Goal: Information Seeking & Learning: Learn about a topic

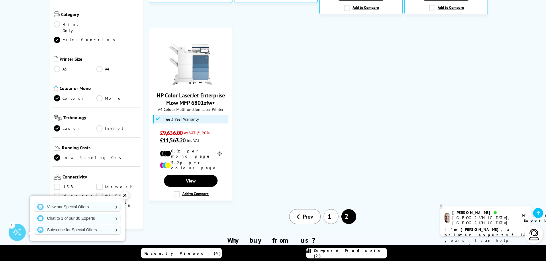
scroll to position [143, 0]
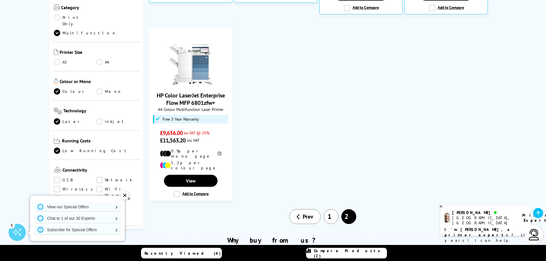
click at [67, 147] on link "Low Running Cost" at bounding box center [96, 150] width 85 height 6
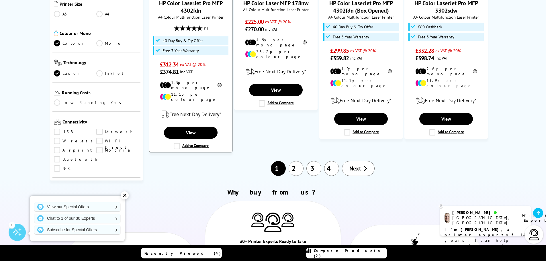
scroll to position [659, 0]
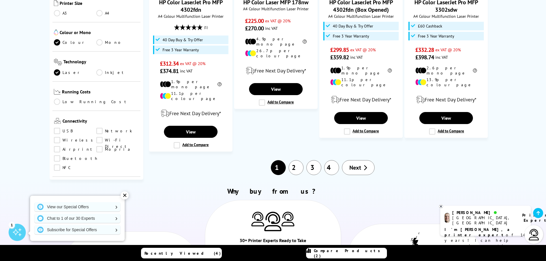
click at [81, 223] on span "Double Sided" at bounding box center [100, 226] width 80 height 7
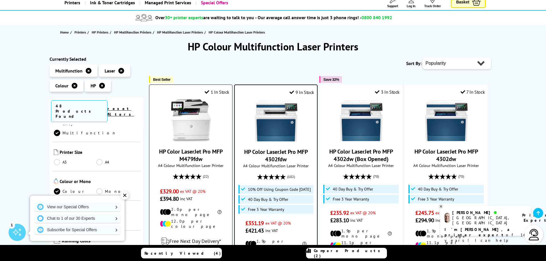
scroll to position [0, 0]
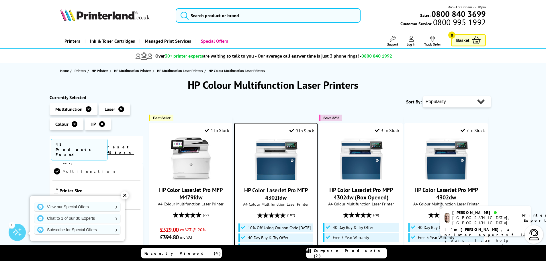
click at [450, 99] on select "Popularity Rating Price - Low to High Price - High to Low Running Costs - Low t…" at bounding box center [456, 101] width 68 height 11
select select "Price Ascending"
click at [422, 96] on select "Popularity Rating Price - Low to High Price - High to Low Running Costs - Low t…" at bounding box center [456, 101] width 68 height 11
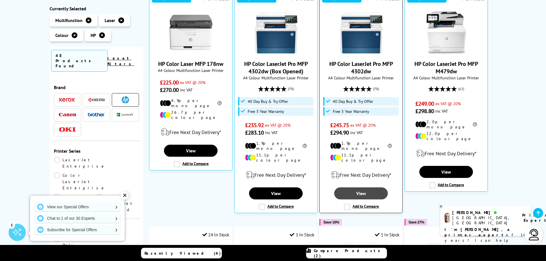
scroll to position [143, 0]
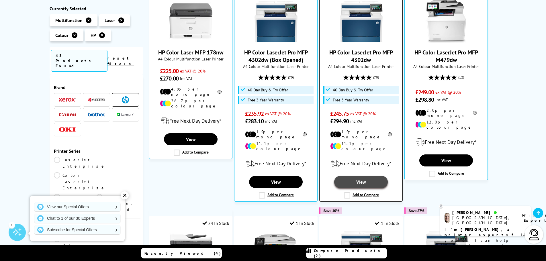
click at [369, 176] on link "View" at bounding box center [360, 182] width 53 height 12
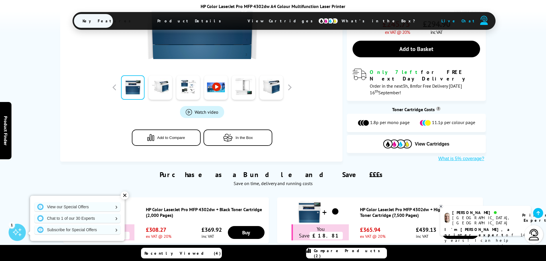
scroll to position [286, 0]
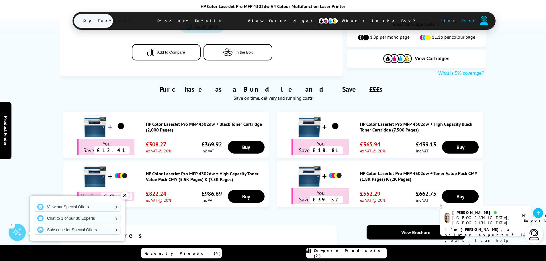
click at [245, 50] on span "In the Box" at bounding box center [243, 52] width 17 height 4
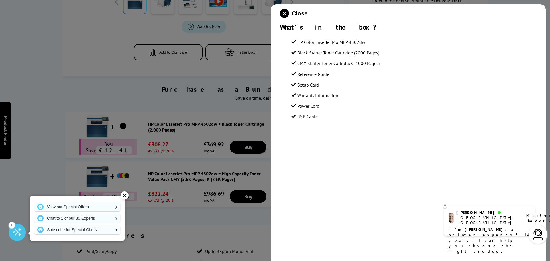
click at [473, 72] on li "Reference Guide" at bounding box center [413, 74] width 245 height 8
click at [103, 55] on div at bounding box center [275, 130] width 550 height 261
click at [285, 12] on icon "close modal" at bounding box center [284, 13] width 9 height 9
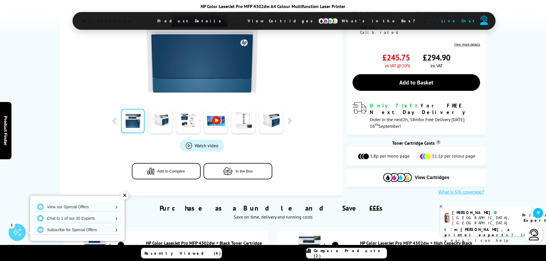
scroll to position [258, 0]
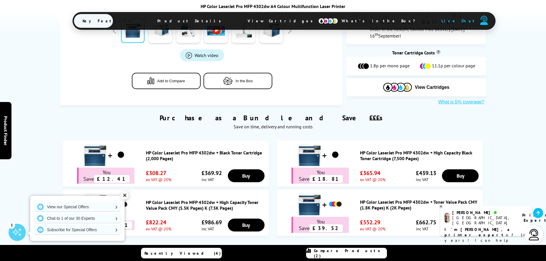
drag, startPoint x: 329, startPoint y: 164, endPoint x: 322, endPoint y: 150, distance: 15.8
drag, startPoint x: 322, startPoint y: 150, endPoint x: 278, endPoint y: 118, distance: 54.7
click at [273, 115] on div "Purchase as a Bundle and Save £££s Save on time, delivery and running costs" at bounding box center [273, 118] width 426 height 27
drag, startPoint x: 349, startPoint y: 164, endPoint x: 341, endPoint y: 159, distance: 9.5
drag, startPoint x: 341, startPoint y: 159, endPoint x: 263, endPoint y: 123, distance: 84.9
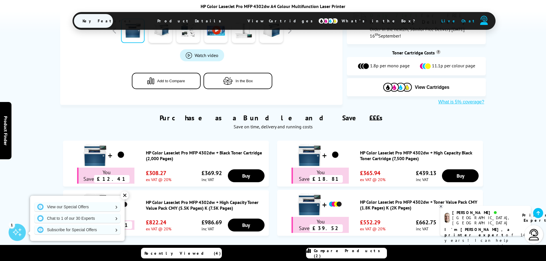
click at [263, 124] on div "Save on time, delivery and running costs" at bounding box center [272, 127] width 411 height 6
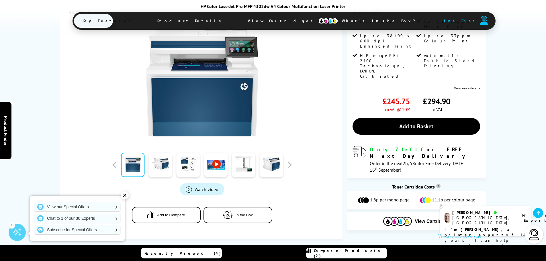
scroll to position [0, 0]
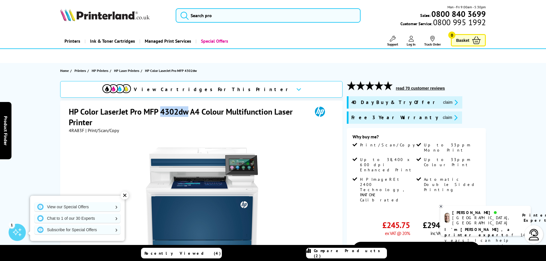
drag, startPoint x: 161, startPoint y: 113, endPoint x: 186, endPoint y: 114, distance: 25.2
click at [186, 114] on h1 "HP Color LaserJet Pro MFP 4302dw A4 Colour Multifunction Laser Printer" at bounding box center [188, 116] width 238 height 21
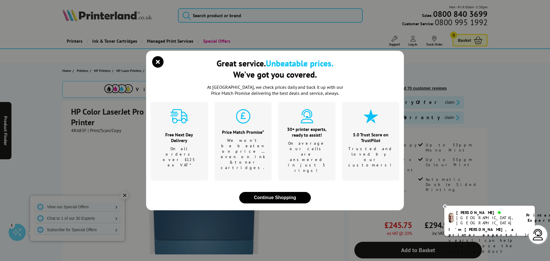
click at [141, 113] on div "Great service. Unbeatable prices. We've got you covered. At Printerland, we che…" at bounding box center [275, 130] width 550 height 261
click at [160, 68] on icon "close modal" at bounding box center [157, 61] width 11 height 11
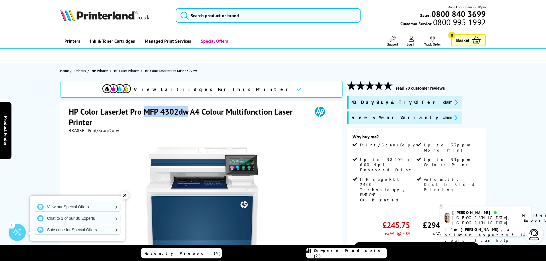
drag, startPoint x: 144, startPoint y: 111, endPoint x: 188, endPoint y: 112, distance: 44.4
click at [188, 112] on h1 "HP Color LaserJet Pro MFP 4302dw A4 Colour Multifunction Laser Printer" at bounding box center [188, 116] width 238 height 21
copy h1 "MFP 4302dw"
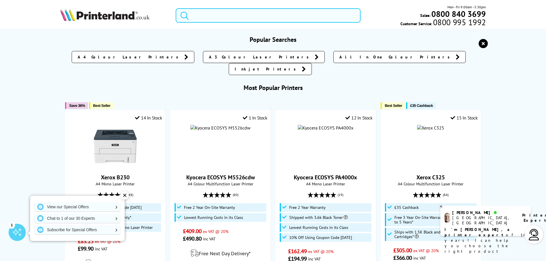
click at [229, 18] on input "search" at bounding box center [268, 15] width 185 height 14
paste input "m479dw"
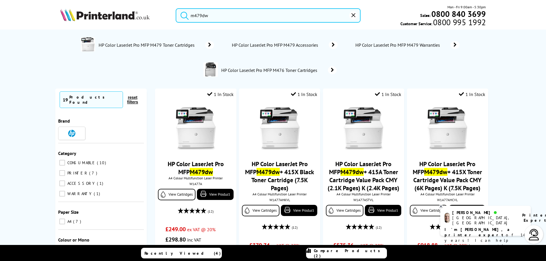
type input "m479dw"
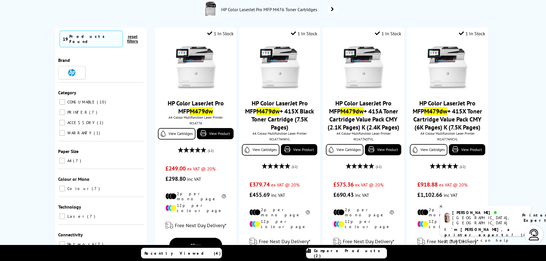
scroll to position [57, 0]
